Goal: Task Accomplishment & Management: Manage account settings

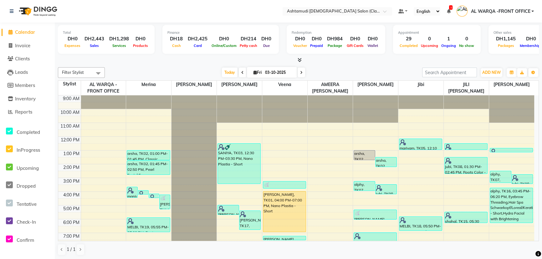
click at [444, 169] on div "9:00 AM 10:00 AM 11:00 AM 12:00 PM 1:00 PM 2:00 PM 3:00 PM 4:00 PM 5:00 PM 6:00…" at bounding box center [296, 191] width 476 height 192
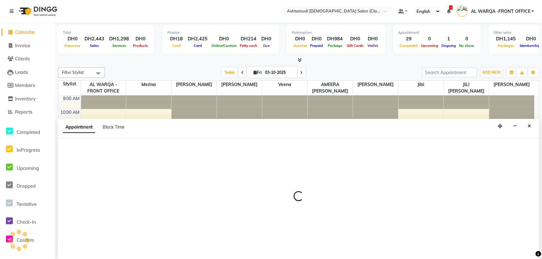
select select "89076"
select select "840"
select select "tentative"
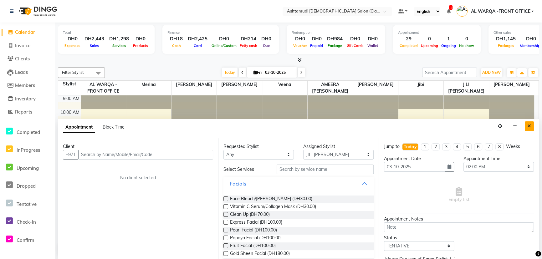
click at [525, 125] on button "Close" at bounding box center [529, 126] width 9 height 10
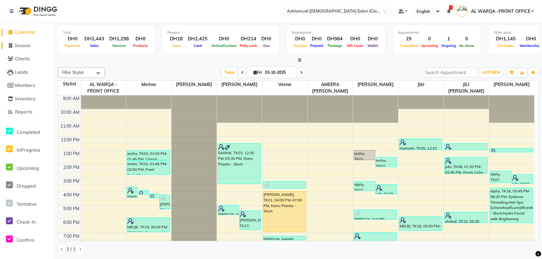
click at [23, 43] on span "Invoice" at bounding box center [22, 46] width 15 height 6
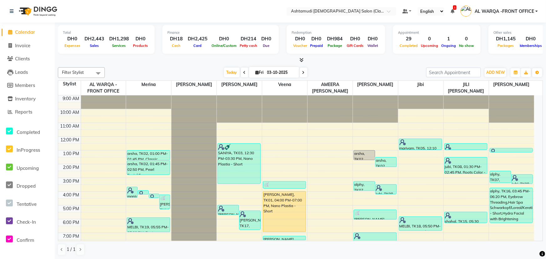
select select "service"
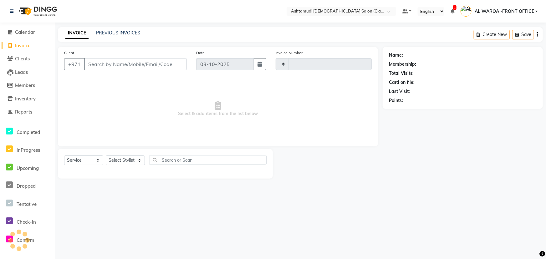
type input "1767"
select select "8201"
click at [135, 162] on select "Select Stylist" at bounding box center [125, 161] width 39 height 10
select select "77691"
click at [106, 156] on select "Select Stylist AL WARQA -FRONT OFFICE AMEERA [PERSON_NAME] [PERSON_NAME] JILI […" at bounding box center [126, 161] width 40 height 10
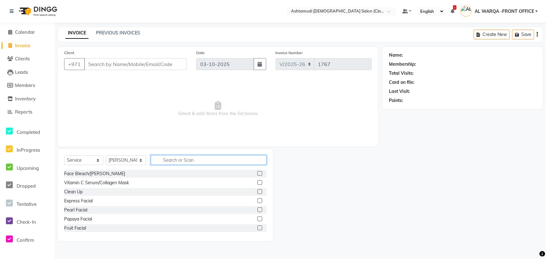
click at [175, 159] on input "text" at bounding box center [209, 160] width 116 height 10
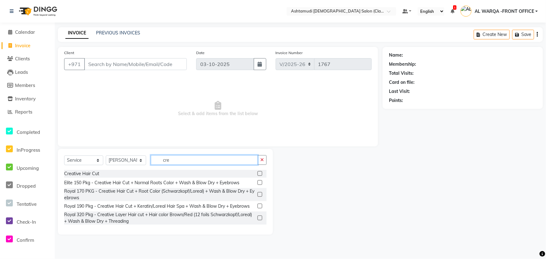
type input "cre"
click at [261, 172] on label at bounding box center [260, 173] width 5 height 5
click at [261, 172] on input "checkbox" at bounding box center [260, 174] width 4 height 4
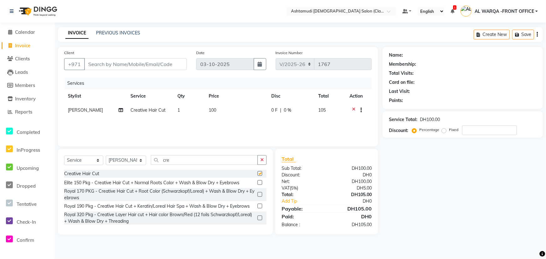
checkbox input "false"
click at [115, 64] on input "Client" at bounding box center [135, 64] width 103 height 12
type input "5"
type input "0"
type input "582227689"
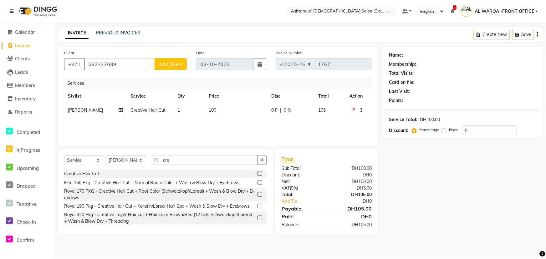
click at [171, 61] on span "Add Client" at bounding box center [170, 64] width 25 height 6
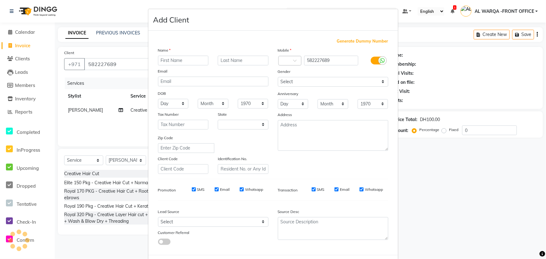
select select "3798"
click at [171, 60] on input "text" at bounding box center [183, 61] width 51 height 10
type input "shahad"
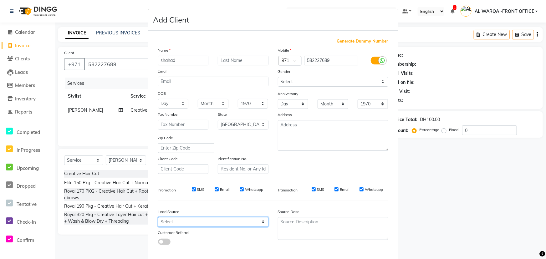
click at [185, 224] on select "Select Walk-in Referral Internet Friend Word of Mouth Advertisement Facebook Ju…" at bounding box center [213, 222] width 110 height 10
select select "54219"
click at [158, 218] on select "Select Walk-in Referral Internet Friend Word of Mouth Advertisement Facebook Ju…" at bounding box center [213, 222] width 110 height 10
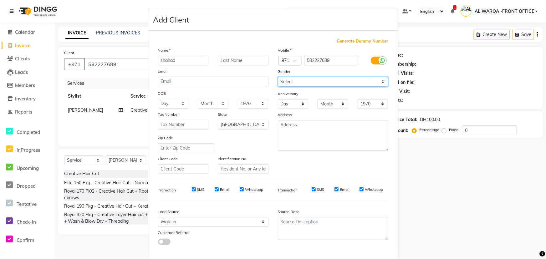
click at [326, 81] on select "Select [DEMOGRAPHIC_DATA] [DEMOGRAPHIC_DATA] Other Prefer Not To Say" at bounding box center [333, 82] width 110 height 10
select select "[DEMOGRAPHIC_DATA]"
click at [278, 77] on select "Select [DEMOGRAPHIC_DATA] [DEMOGRAPHIC_DATA] Other Prefer Not To Say" at bounding box center [333, 82] width 110 height 10
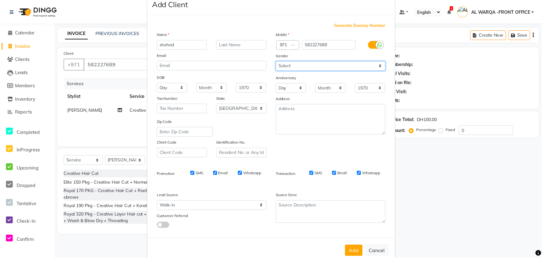
scroll to position [31, 0]
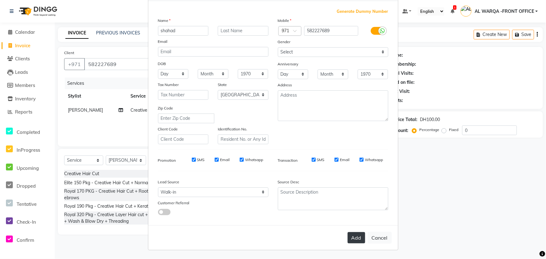
click at [353, 240] on button "Add" at bounding box center [357, 237] width 18 height 11
select select
select select "null"
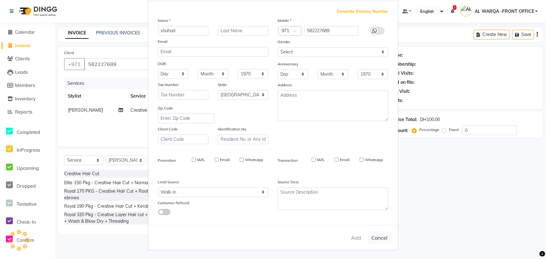
select select
checkbox input "false"
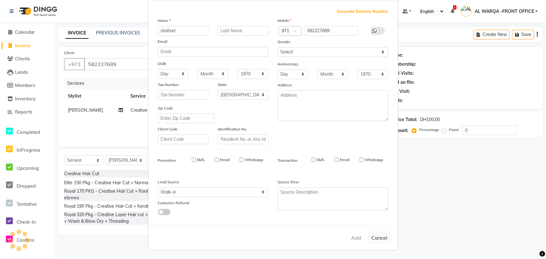
checkbox input "false"
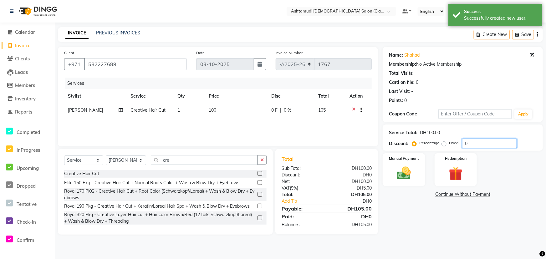
click at [488, 141] on input "0" at bounding box center [489, 144] width 55 height 10
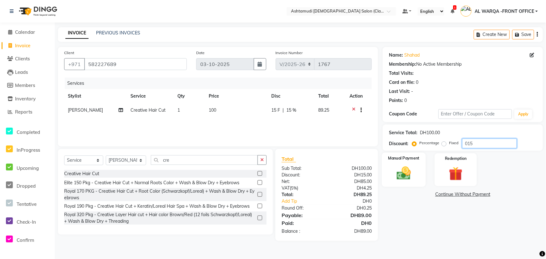
type input "015"
click at [410, 166] on img at bounding box center [403, 173] width 23 height 17
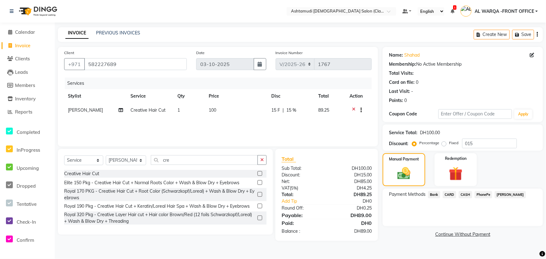
click at [448, 196] on span "CARD" at bounding box center [449, 194] width 13 height 7
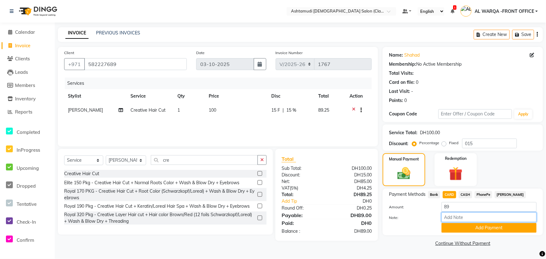
click at [468, 217] on input "Note:" at bounding box center [488, 217] width 95 height 10
type input "AMEERA"
click at [472, 225] on button "Add Payment" at bounding box center [488, 228] width 95 height 10
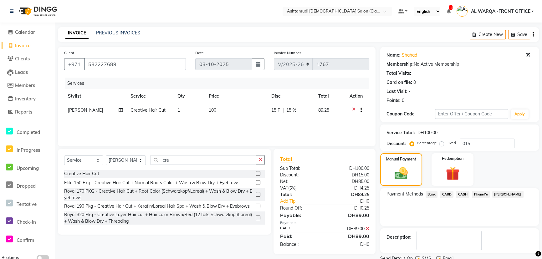
scroll to position [24, 0]
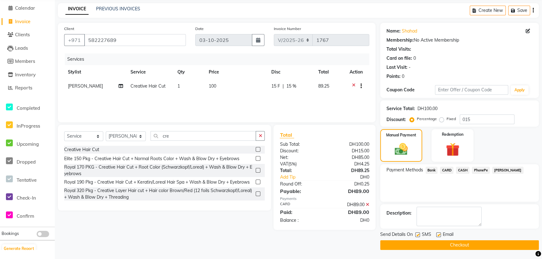
click at [498, 242] on button "Checkout" at bounding box center [459, 245] width 159 height 10
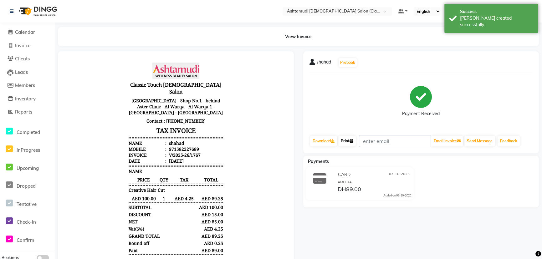
click at [352, 142] on icon at bounding box center [352, 141] width 4 height 4
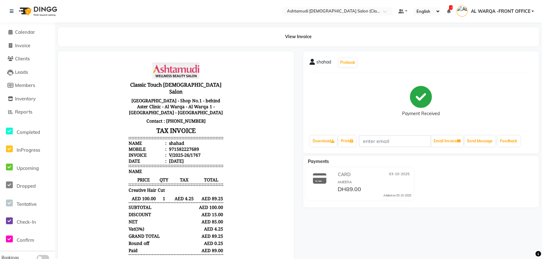
click at [317, 231] on div "shahad Prebook Payment Received Download Print Email Invoice Send Message Feedb…" at bounding box center [421, 166] width 245 height 230
click at [22, 32] on span "Calendar" at bounding box center [25, 32] width 20 height 6
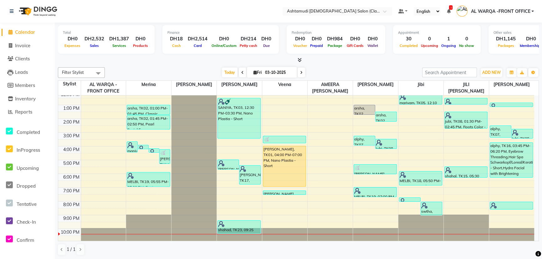
scroll to position [46, 0]
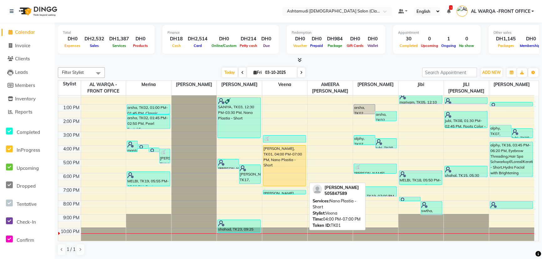
click at [285, 170] on div "[PERSON_NAME], TK01, 04:00 PM-07:00 PM, Nano Plastia - Short" at bounding box center [284, 165] width 43 height 40
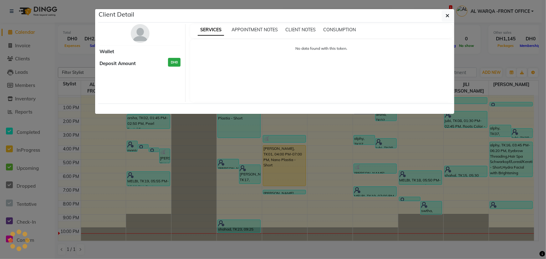
select select "1"
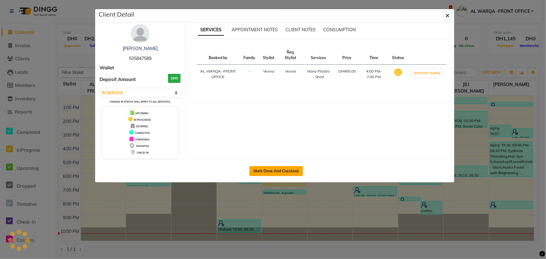
click at [278, 172] on button "Mark Done And Checkout" at bounding box center [276, 171] width 54 height 10
select select "service"
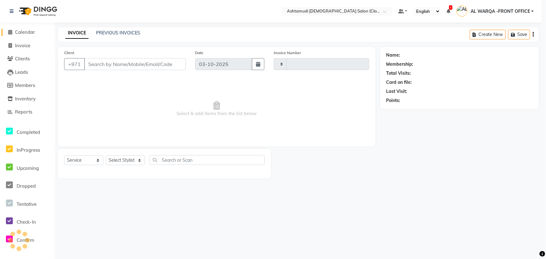
type input "1768"
select select "8201"
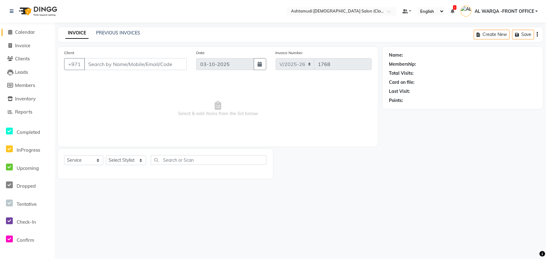
type input "505847589"
select select "80375"
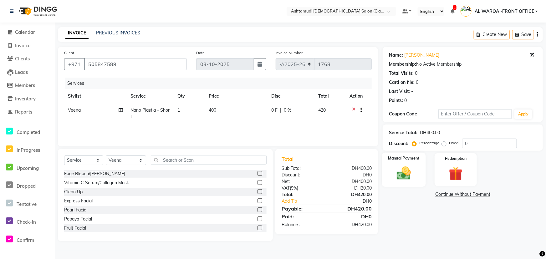
click at [400, 181] on div "Manual Payment" at bounding box center [404, 170] width 44 height 34
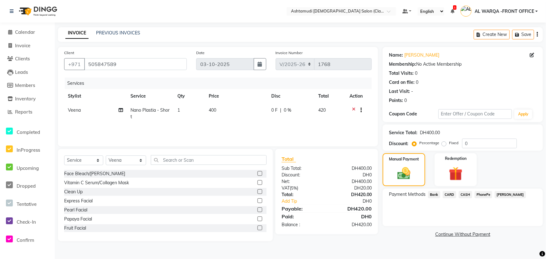
click at [448, 195] on span "CARD" at bounding box center [449, 194] width 13 height 7
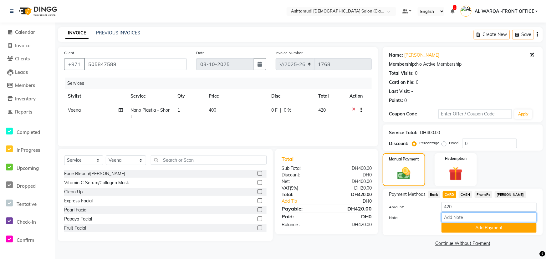
click at [452, 219] on input "Note:" at bounding box center [488, 217] width 95 height 10
type input "AMEERA"
click at [487, 230] on button "Add Payment" at bounding box center [488, 228] width 95 height 10
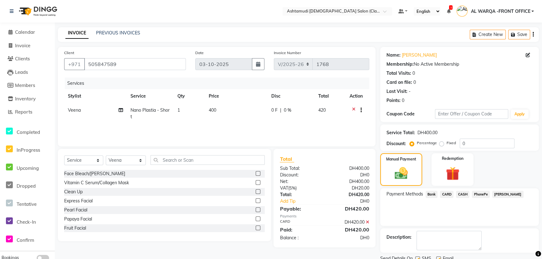
scroll to position [24, 0]
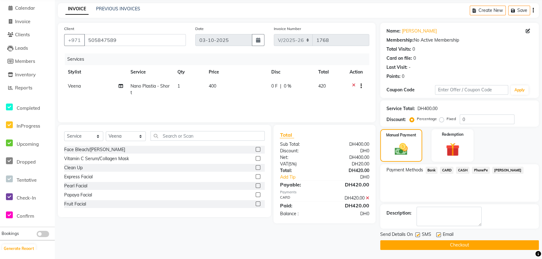
click at [462, 243] on button "Checkout" at bounding box center [459, 245] width 159 height 10
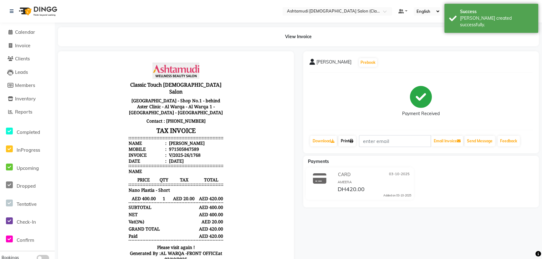
click at [346, 144] on link "Print" at bounding box center [347, 141] width 18 height 11
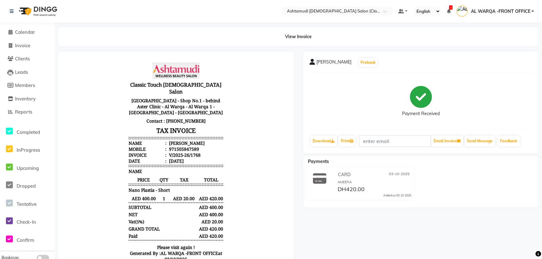
click at [310, 100] on div "Payment Received" at bounding box center [420, 101] width 223 height 47
click at [28, 33] on span "Calendar" at bounding box center [25, 32] width 20 height 6
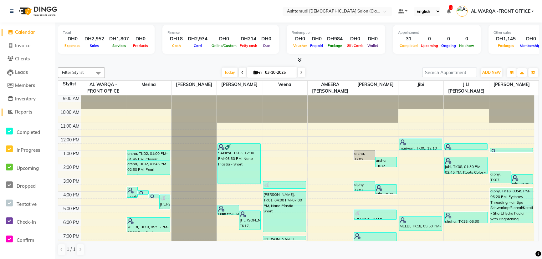
click at [22, 110] on span "Reports" at bounding box center [23, 112] width 17 height 6
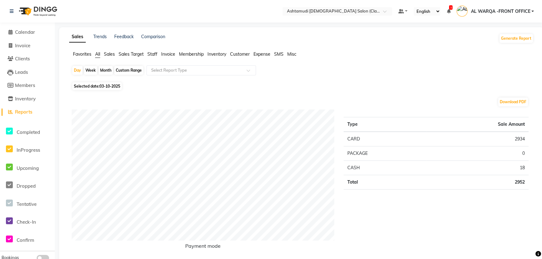
click at [114, 54] on span "Sales" at bounding box center [109, 54] width 11 height 6
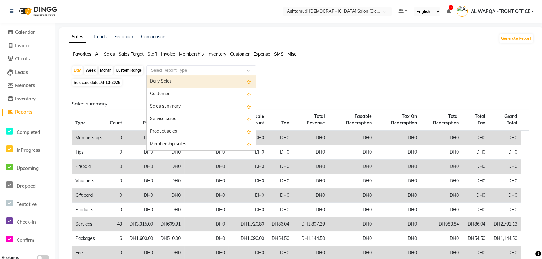
click at [180, 72] on input "text" at bounding box center [195, 70] width 90 height 6
click at [181, 80] on div "Daily Sales" at bounding box center [201, 81] width 109 height 13
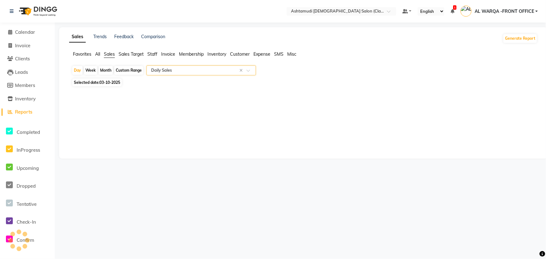
select select "full_report"
select select "csv"
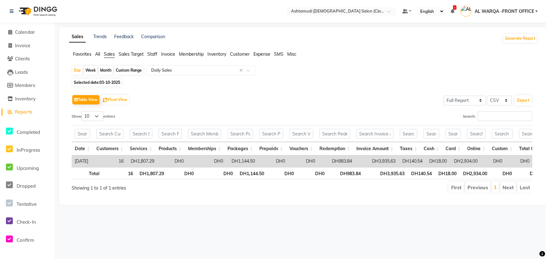
click at [111, 53] on span "Sales" at bounding box center [109, 54] width 11 height 6
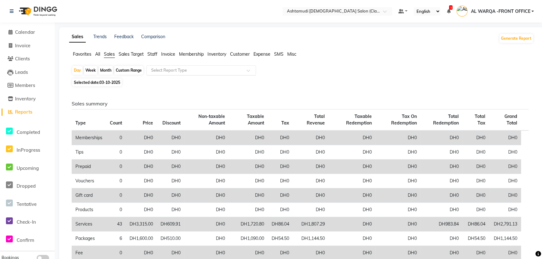
click at [160, 70] on input "text" at bounding box center [195, 70] width 90 height 6
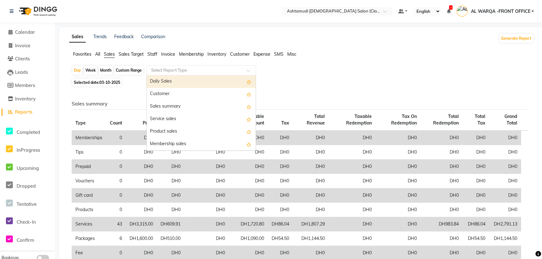
click at [160, 79] on div "Daily Sales" at bounding box center [201, 81] width 109 height 13
select select "full_report"
select select "csv"
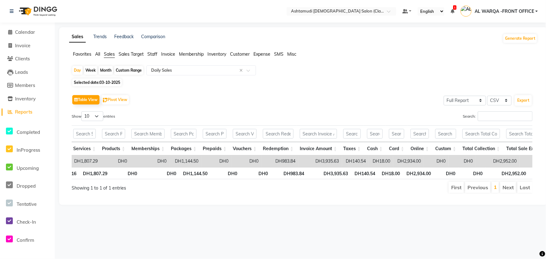
click at [139, 65] on app-reports "Favorites All Sales Sales Target Staff Invoice Membership Inventory Customer Ex…" at bounding box center [303, 125] width 476 height 148
click at [136, 69] on div "Custom Range" at bounding box center [128, 70] width 29 height 9
select select "10"
select select "2025"
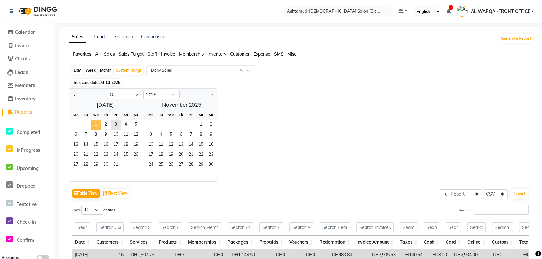
click at [95, 121] on span "1" at bounding box center [96, 125] width 10 height 10
click at [115, 122] on span "3" at bounding box center [116, 125] width 10 height 10
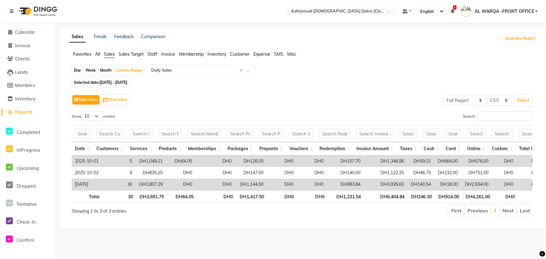
click at [109, 53] on span "Sales" at bounding box center [109, 54] width 11 height 6
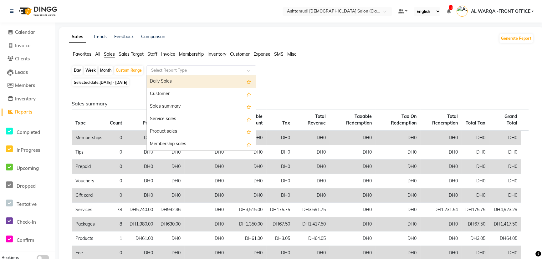
click at [160, 71] on input "text" at bounding box center [195, 70] width 90 height 6
click at [163, 81] on div "Daily Sales" at bounding box center [201, 81] width 109 height 13
select select "full_report"
select select "csv"
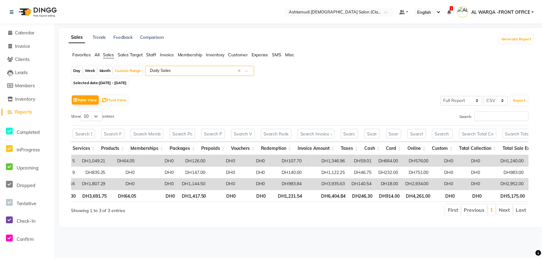
scroll to position [0, 68]
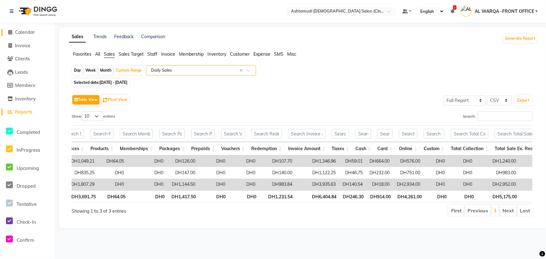
click at [21, 32] on span "Calendar" at bounding box center [25, 32] width 20 height 6
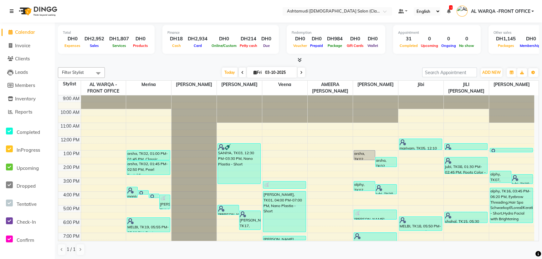
click at [12, 9] on icon at bounding box center [12, 11] width 4 height 4
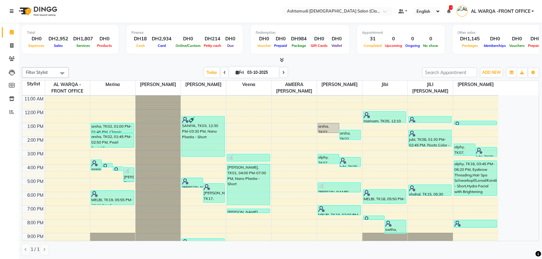
scroll to position [46, 0]
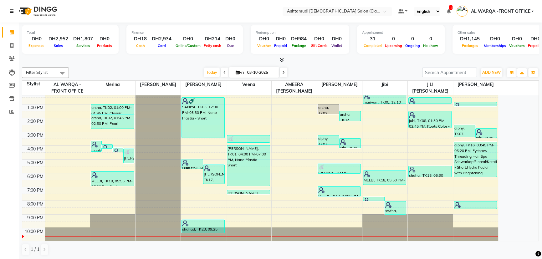
click at [11, 12] on icon at bounding box center [12, 11] width 4 height 4
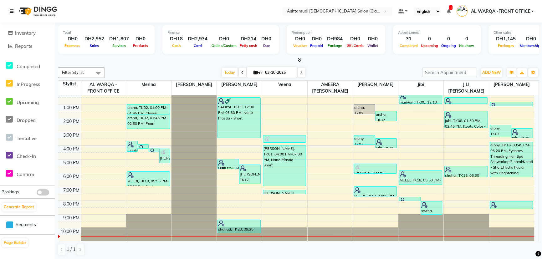
scroll to position [69, 0]
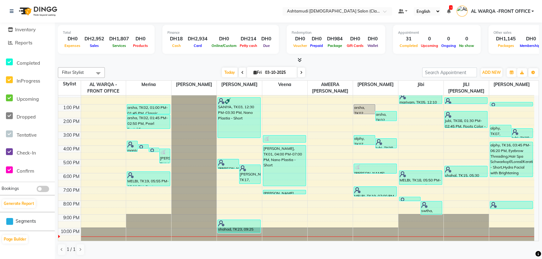
click at [20, 199] on div "Generate Report" at bounding box center [28, 204] width 52 height 10
click at [21, 201] on button "Generate Report" at bounding box center [18, 203] width 33 height 9
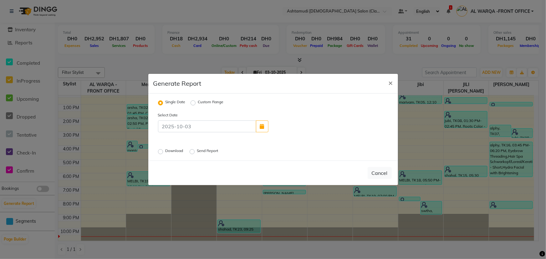
click at [166, 152] on label "Download" at bounding box center [175, 152] width 19 height 8
click at [161, 152] on input "Download" at bounding box center [161, 152] width 4 height 4
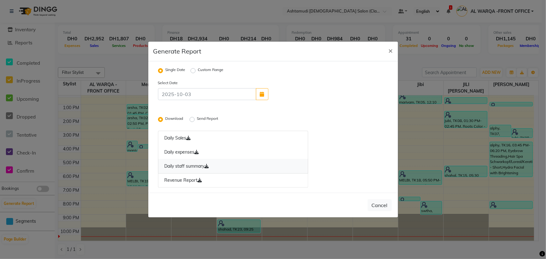
click at [261, 169] on link "Daily staff summary" at bounding box center [233, 166] width 151 height 14
click at [259, 177] on link "Revenue Report" at bounding box center [233, 180] width 151 height 14
drag, startPoint x: 103, startPoint y: 163, endPoint x: 103, endPoint y: 157, distance: 5.3
click at [103, 163] on ngb-modal-window "Generate Report × Single Date Custom Range Select Date Download Send Report Dai…" at bounding box center [273, 129] width 546 height 259
click at [395, 51] on button "×" at bounding box center [391, 51] width 14 height 18
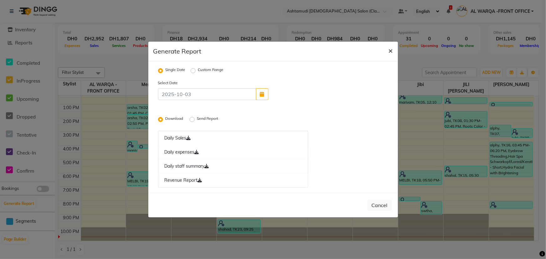
radio input "false"
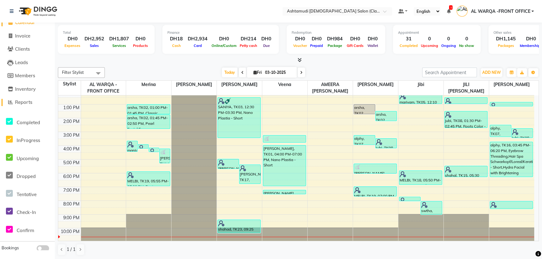
scroll to position [0, 0]
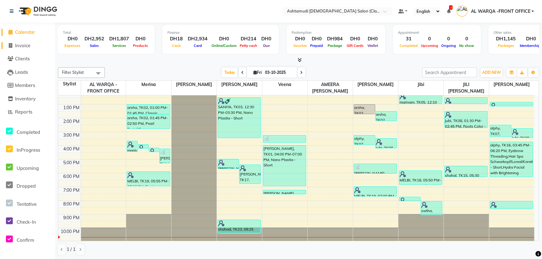
click at [29, 46] on span "Invoice" at bounding box center [22, 46] width 15 height 6
select select "service"
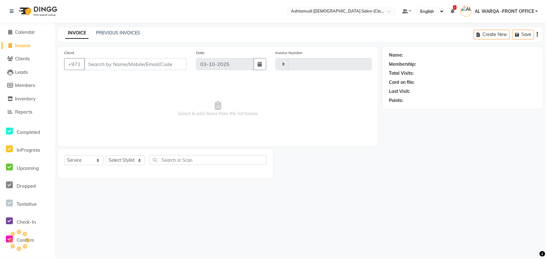
type input "1769"
select select "8201"
click at [21, 44] on span "Invoice" at bounding box center [22, 46] width 15 height 6
select select "8201"
select select "service"
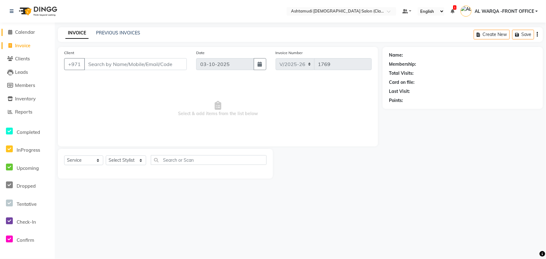
click at [31, 32] on span "Calendar" at bounding box center [25, 32] width 20 height 6
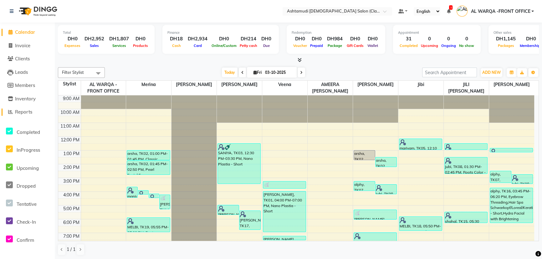
click at [27, 112] on span "Reports" at bounding box center [23, 112] width 17 height 6
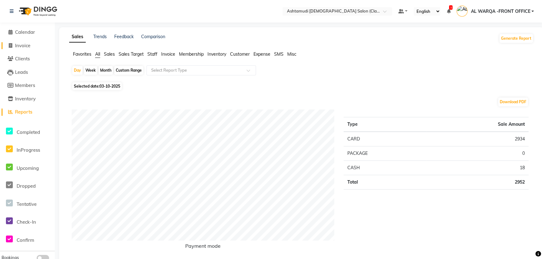
click at [32, 46] on link "Invoice" at bounding box center [28, 45] width 52 height 7
select select "service"
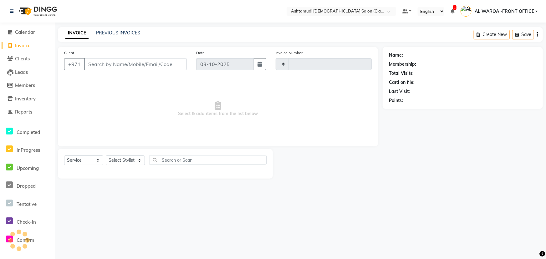
type input "1769"
select select "8201"
click at [34, 31] on span "Calendar" at bounding box center [25, 32] width 20 height 6
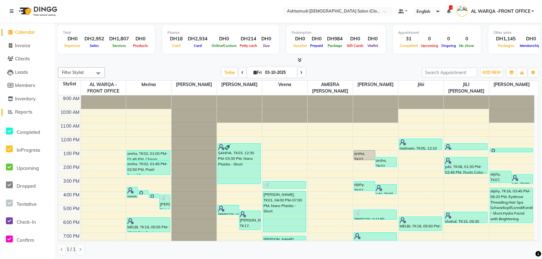
click at [30, 111] on span "Reports" at bounding box center [23, 112] width 17 height 6
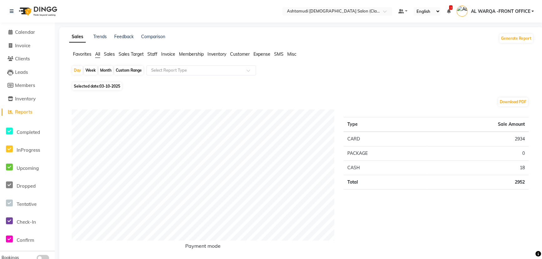
click at [112, 55] on span "Sales" at bounding box center [109, 54] width 11 height 6
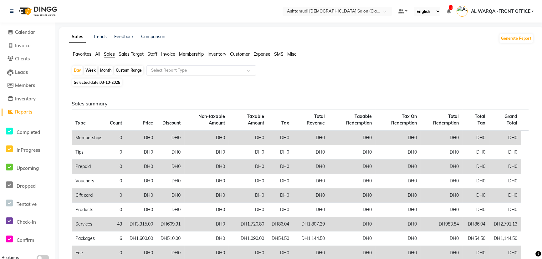
click at [182, 73] on div "Select Report Type" at bounding box center [169, 70] width 36 height 6
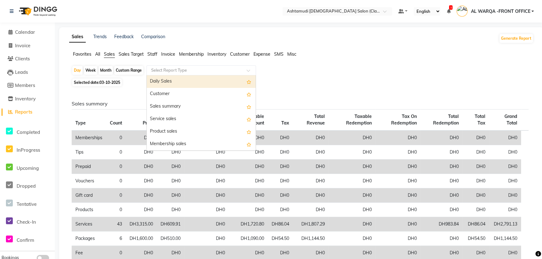
click at [182, 81] on div "Daily Sales" at bounding box center [201, 81] width 109 height 13
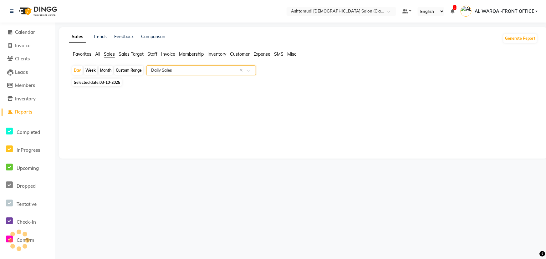
select select "full_report"
select select "csv"
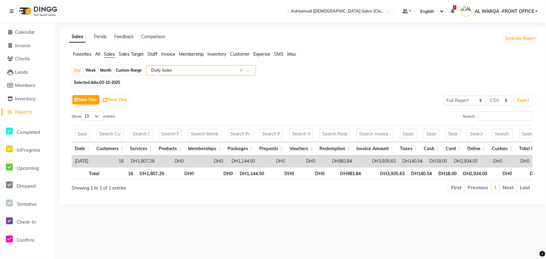
click at [245, 54] on span "Customer" at bounding box center [240, 54] width 20 height 6
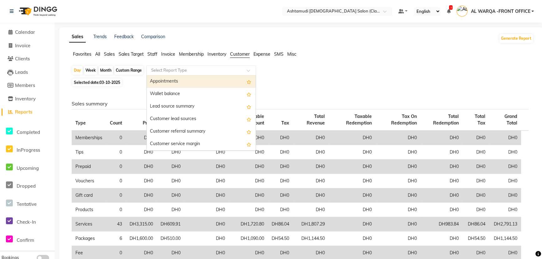
click at [202, 65] on div "Select Report Type" at bounding box center [201, 70] width 110 height 10
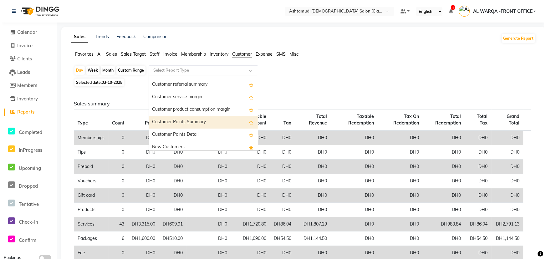
scroll to position [50, 0]
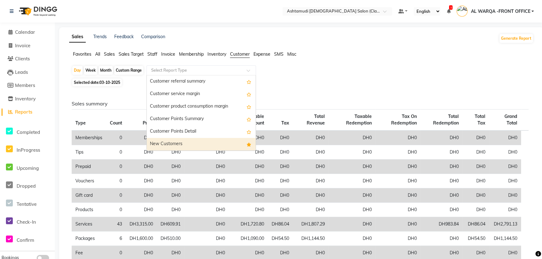
click at [200, 142] on div "New Customers" at bounding box center [201, 144] width 109 height 13
select select "full_report"
select select "csv"
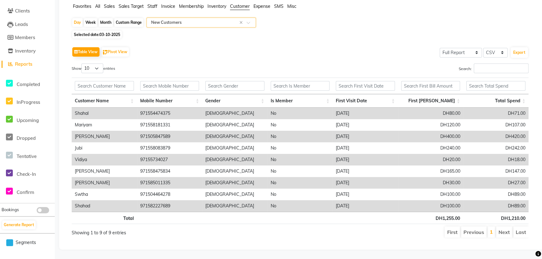
scroll to position [0, 0]
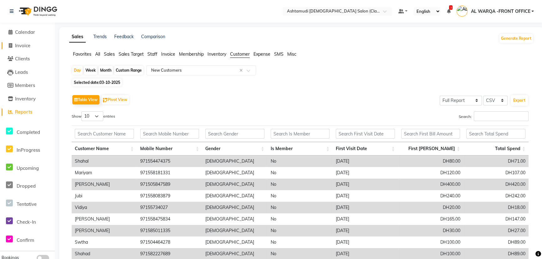
click at [30, 44] on span "Invoice" at bounding box center [22, 46] width 15 height 6
select select "service"
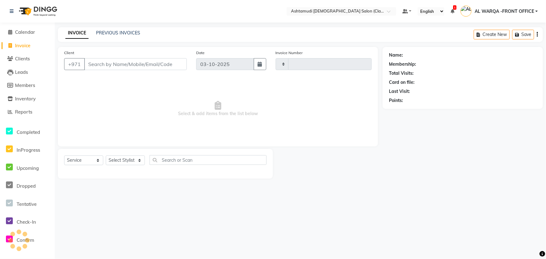
type input "1769"
select select "8201"
click at [101, 63] on input "Client" at bounding box center [135, 64] width 103 height 12
click at [133, 157] on select "Select Stylist AL WARQA -FRONT OFFICE AMEERA [PERSON_NAME] [PERSON_NAME] JILI […" at bounding box center [126, 161] width 40 height 10
select select "80345"
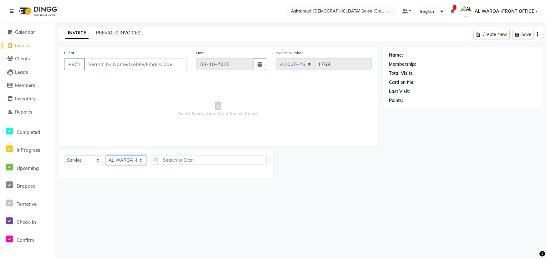
click at [106, 156] on select "Select Stylist AL WARQA -FRONT OFFICE AMEERA [PERSON_NAME] [PERSON_NAME] JILI […" at bounding box center [126, 161] width 40 height 10
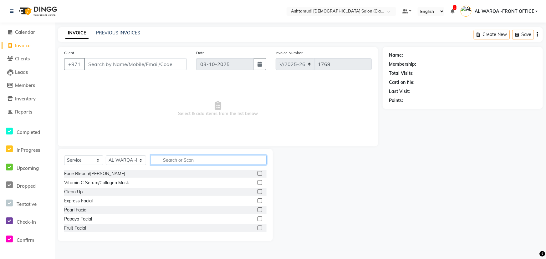
click at [179, 162] on input "text" at bounding box center [209, 160] width 116 height 10
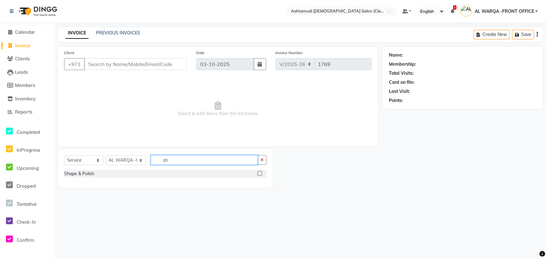
type input "s"
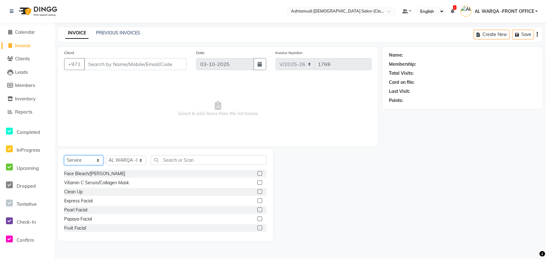
click at [84, 157] on select "Select Service Product Membership Package Voucher Prepaid Gift Card" at bounding box center [83, 161] width 39 height 10
select select "product"
click at [64, 156] on select "Select Service Product Membership Package Voucher Prepaid Gift Card" at bounding box center [83, 161] width 39 height 10
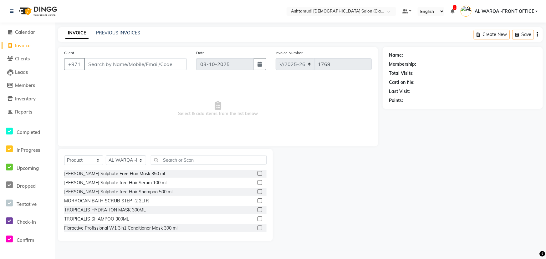
click at [258, 172] on label at bounding box center [260, 173] width 5 height 5
click at [258, 172] on input "checkbox" at bounding box center [260, 174] width 4 height 4
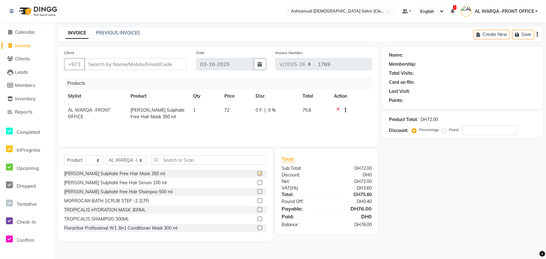
checkbox input "false"
click at [258, 191] on label at bounding box center [260, 191] width 5 height 5
click at [258, 191] on input "checkbox" at bounding box center [260, 192] width 4 height 4
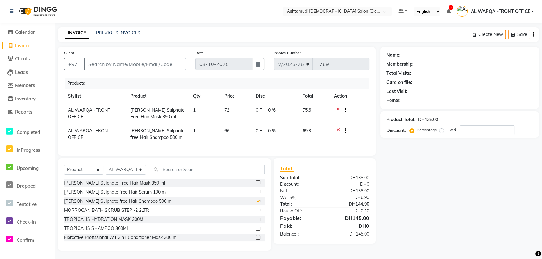
checkbox input "false"
